Goal: Task Accomplishment & Management: Manage account settings

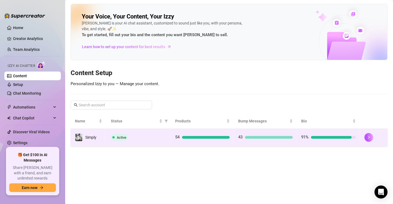
click at [161, 140] on div "Active" at bounding box center [139, 137] width 56 height 7
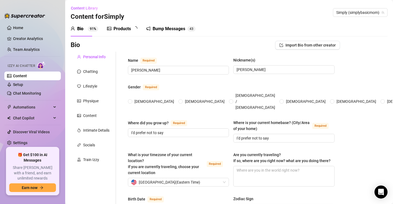
radio input "true"
type input "[DATE]"
click at [160, 31] on div "Bump Messages" at bounding box center [172, 29] width 33 height 7
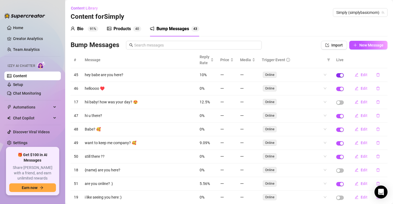
click at [340, 76] on div "button" at bounding box center [341, 75] width 3 height 3
click at [336, 128] on span "button" at bounding box center [340, 129] width 8 height 4
click at [340, 156] on div "button" at bounding box center [341, 156] width 3 height 3
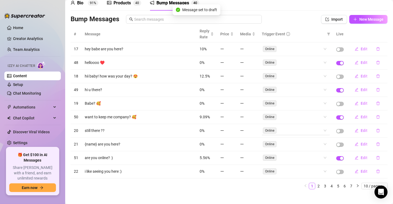
scroll to position [27, 0]
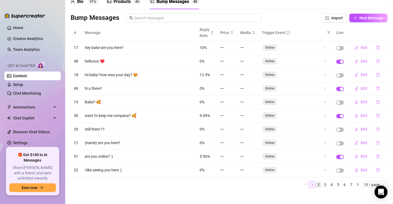
click at [316, 183] on link "2" at bounding box center [319, 184] width 6 height 6
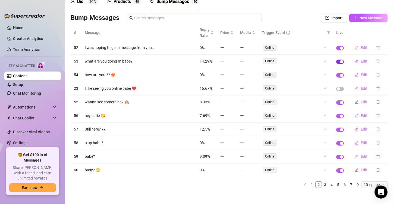
click at [336, 61] on span "button" at bounding box center [340, 62] width 8 height 4
click at [336, 127] on span "button" at bounding box center [340, 129] width 8 height 4
click at [336, 155] on span "button" at bounding box center [340, 157] width 8 height 4
click at [340, 143] on div "button" at bounding box center [341, 143] width 3 height 3
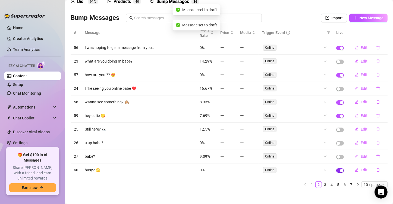
click at [336, 168] on span "button" at bounding box center [340, 170] width 8 height 4
click at [322, 183] on link "3" at bounding box center [325, 184] width 6 height 6
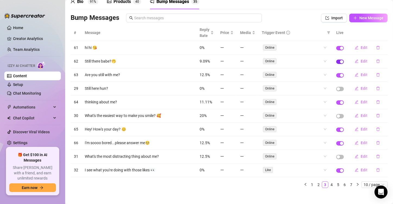
click at [336, 61] on span "button" at bounding box center [340, 62] width 8 height 4
click at [340, 74] on div "button" at bounding box center [341, 75] width 3 height 3
click at [336, 101] on span "button" at bounding box center [340, 102] width 8 height 4
click at [329, 183] on link "4" at bounding box center [332, 184] width 6 height 6
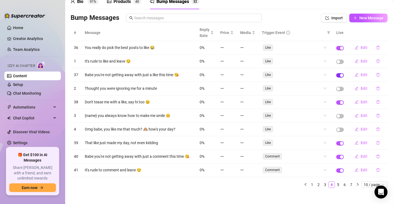
click at [336, 74] on button "button" at bounding box center [340, 75] width 8 height 4
click at [340, 142] on div "button" at bounding box center [341, 143] width 3 height 3
click at [340, 157] on div "button" at bounding box center [341, 156] width 3 height 3
click at [336, 172] on span "button" at bounding box center [340, 170] width 8 height 4
click at [335, 186] on link "5" at bounding box center [338, 184] width 6 height 6
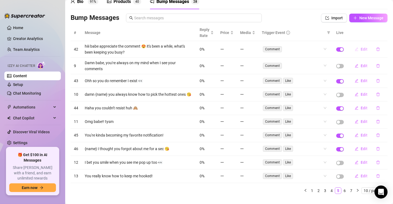
click at [361, 49] on span "Edit" at bounding box center [364, 49] width 7 height 4
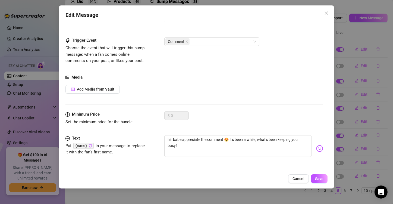
scroll to position [21, 0]
drag, startPoint x: 232, startPoint y: 143, endPoint x: 231, endPoint y: 140, distance: 3.9
click at [231, 140] on textarea "hiii babe appreciate the comment 😍 it's been a while, what's been keeping you b…" at bounding box center [238, 146] width 148 height 22
type textarea "hiii babe appreciate the comment 😍"
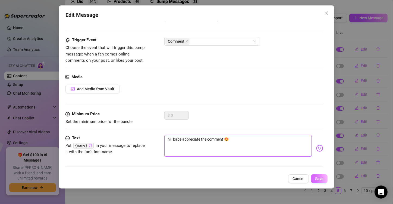
type textarea "hiii babe appreciate the comment 😍"
click at [318, 180] on span "Save" at bounding box center [319, 178] width 8 height 4
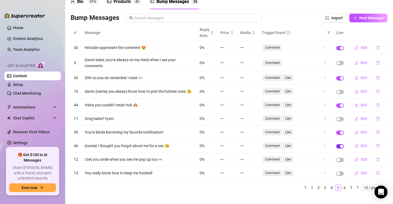
click at [336, 148] on span "button" at bounding box center [340, 146] width 8 height 4
click at [342, 189] on link "6" at bounding box center [345, 187] width 6 height 6
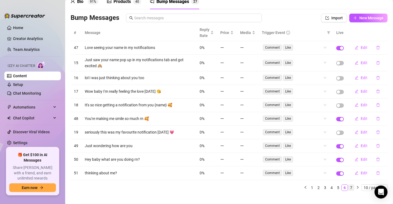
click at [348, 187] on link "7" at bounding box center [351, 187] width 6 height 6
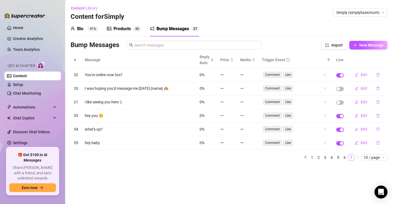
scroll to position [0, 0]
click at [19, 28] on link "Home" at bounding box center [18, 28] width 10 height 4
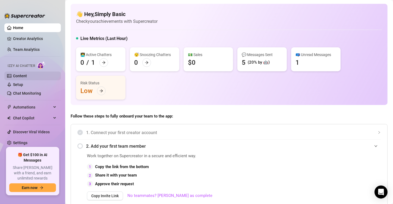
click at [27, 77] on link "Content" at bounding box center [20, 76] width 14 height 4
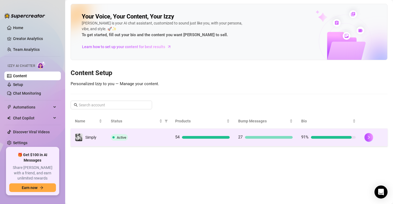
click at [190, 143] on td "54" at bounding box center [202, 138] width 63 height 18
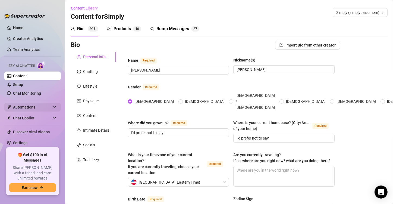
click at [30, 105] on span "Automations" at bounding box center [32, 107] width 39 height 9
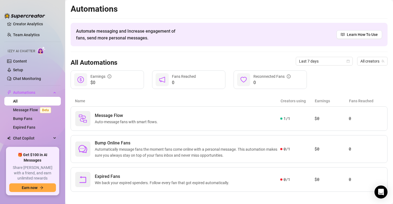
scroll to position [16, 0]
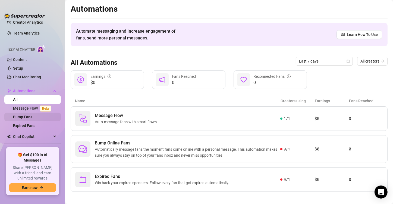
click at [17, 117] on link "Bump Fans" at bounding box center [22, 117] width 19 height 4
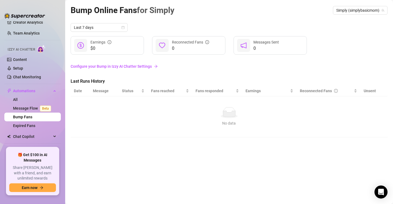
click at [149, 67] on link "Configure your Bump in Izzy AI Chatter Settings" at bounding box center [229, 66] width 317 height 6
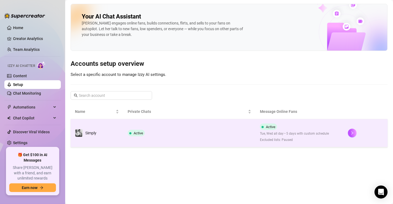
click at [153, 130] on td "Active" at bounding box center [189, 133] width 132 height 28
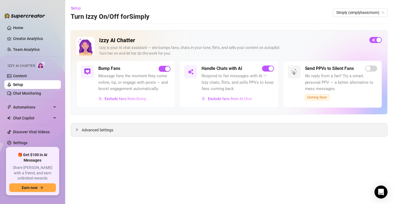
click at [102, 131] on span "Advanced Settings" at bounding box center [98, 130] width 32 height 6
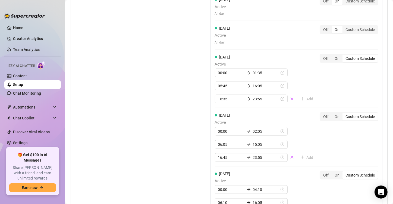
scroll to position [571, 0]
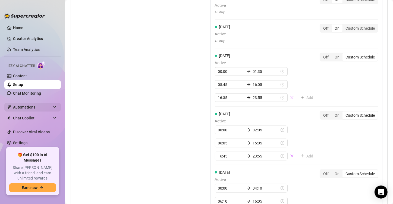
click at [39, 105] on span "Automations" at bounding box center [32, 107] width 39 height 9
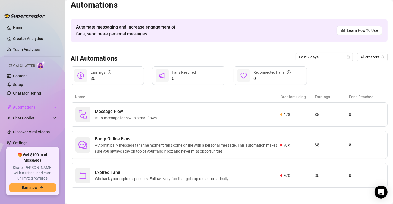
scroll to position [3, 0]
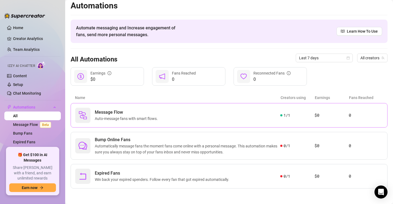
click at [218, 117] on div "Message Flow Auto-message fans with smart flows." at bounding box center [177, 115] width 205 height 15
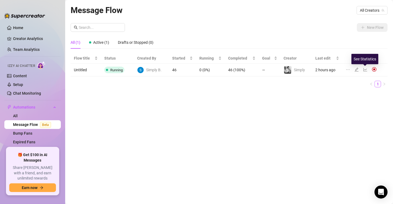
click at [366, 70] on icon "line-chart" at bounding box center [365, 69] width 4 height 4
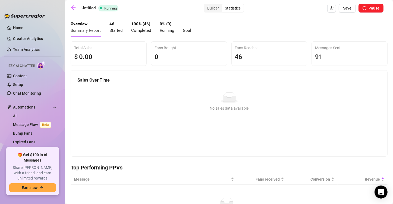
drag, startPoint x: 234, startPoint y: 72, endPoint x: 236, endPoint y: 68, distance: 4.6
click at [74, 10] on icon "arrow-left" at bounding box center [73, 7] width 5 height 5
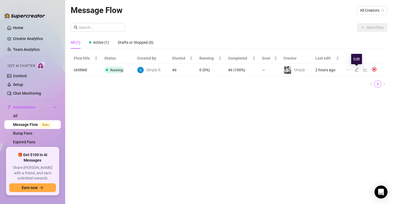
click at [357, 71] on icon "edit" at bounding box center [357, 69] width 4 height 4
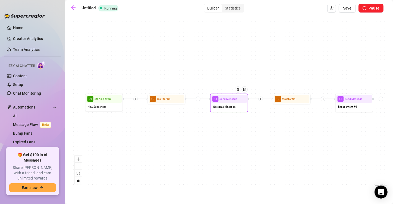
click at [233, 98] on div at bounding box center [239, 92] width 17 height 19
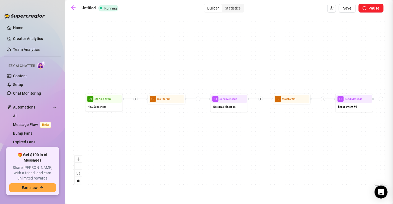
type textarea "you found meee :)"
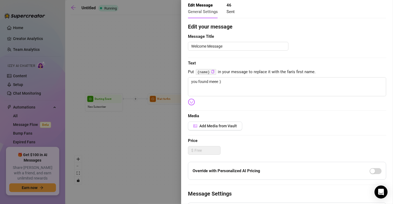
scroll to position [2, 0]
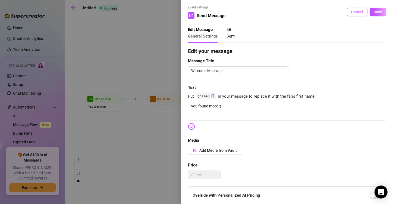
click at [359, 16] on button "Cancel" at bounding box center [357, 12] width 21 height 9
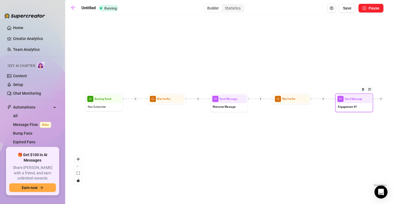
click at [382, 100] on icon "plus" at bounding box center [381, 99] width 3 height 3
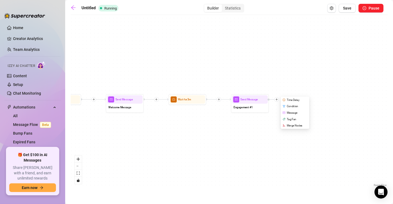
drag, startPoint x: 344, startPoint y: 168, endPoint x: 217, endPoint y: 168, distance: 126.9
click at [217, 168] on div "Send Message Engagement #1 Time Delay Condition Message Tag Fan Merge Nodes Wai…" at bounding box center [229, 103] width 317 height 170
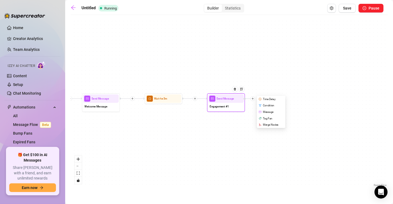
click at [273, 105] on div "Condition" at bounding box center [272, 105] width 28 height 7
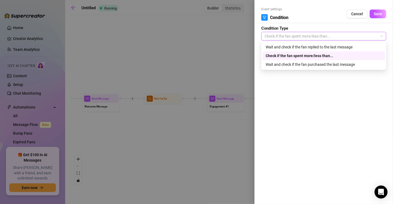
click at [330, 36] on span "Check if the fan spent more/less than..." at bounding box center [324, 36] width 118 height 8
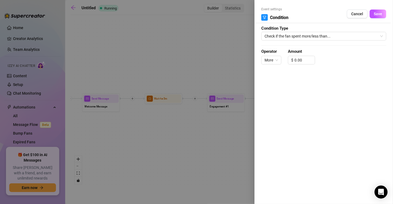
click at [239, 141] on div at bounding box center [196, 102] width 393 height 204
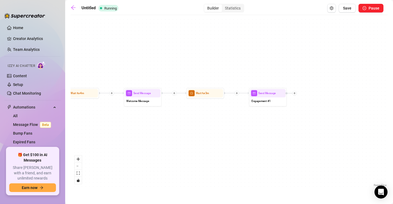
drag, startPoint x: 227, startPoint y: 149, endPoint x: 271, endPoint y: 143, distance: 44.7
click at [271, 143] on div "Send Message Engagement #1 Wait for 3m Send Message Welcome Message Wait for 4m…" at bounding box center [229, 103] width 317 height 170
drag, startPoint x: 238, startPoint y: 146, endPoint x: 251, endPoint y: 145, distance: 13.4
click at [251, 145] on div "Send Message Engagement #1 Wait for 3m Send Message Welcome Message Wait for 4m…" at bounding box center [229, 103] width 317 height 170
